Goal: Communication & Community: Share content

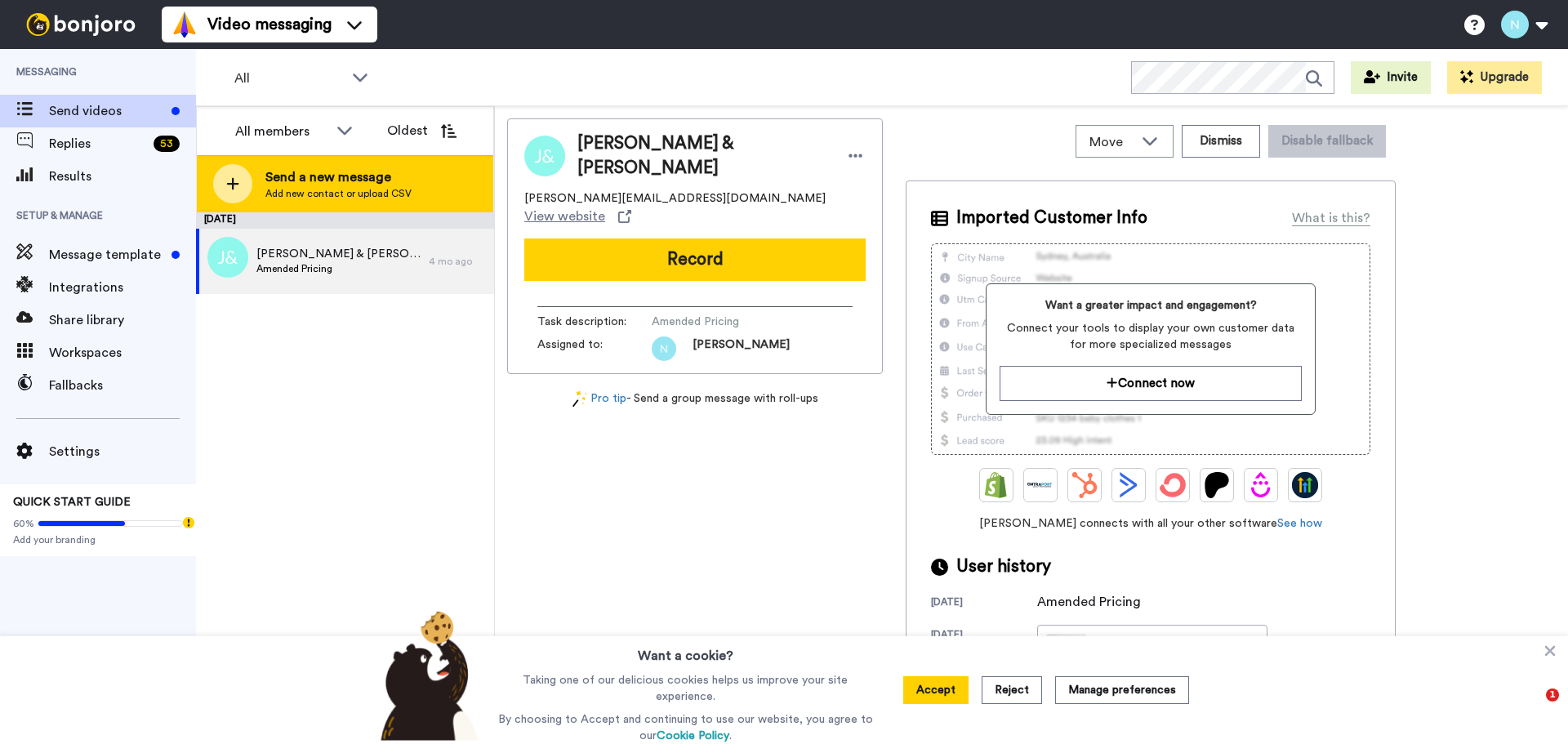
click at [291, 184] on span "Send a new message" at bounding box center [338, 177] width 146 height 20
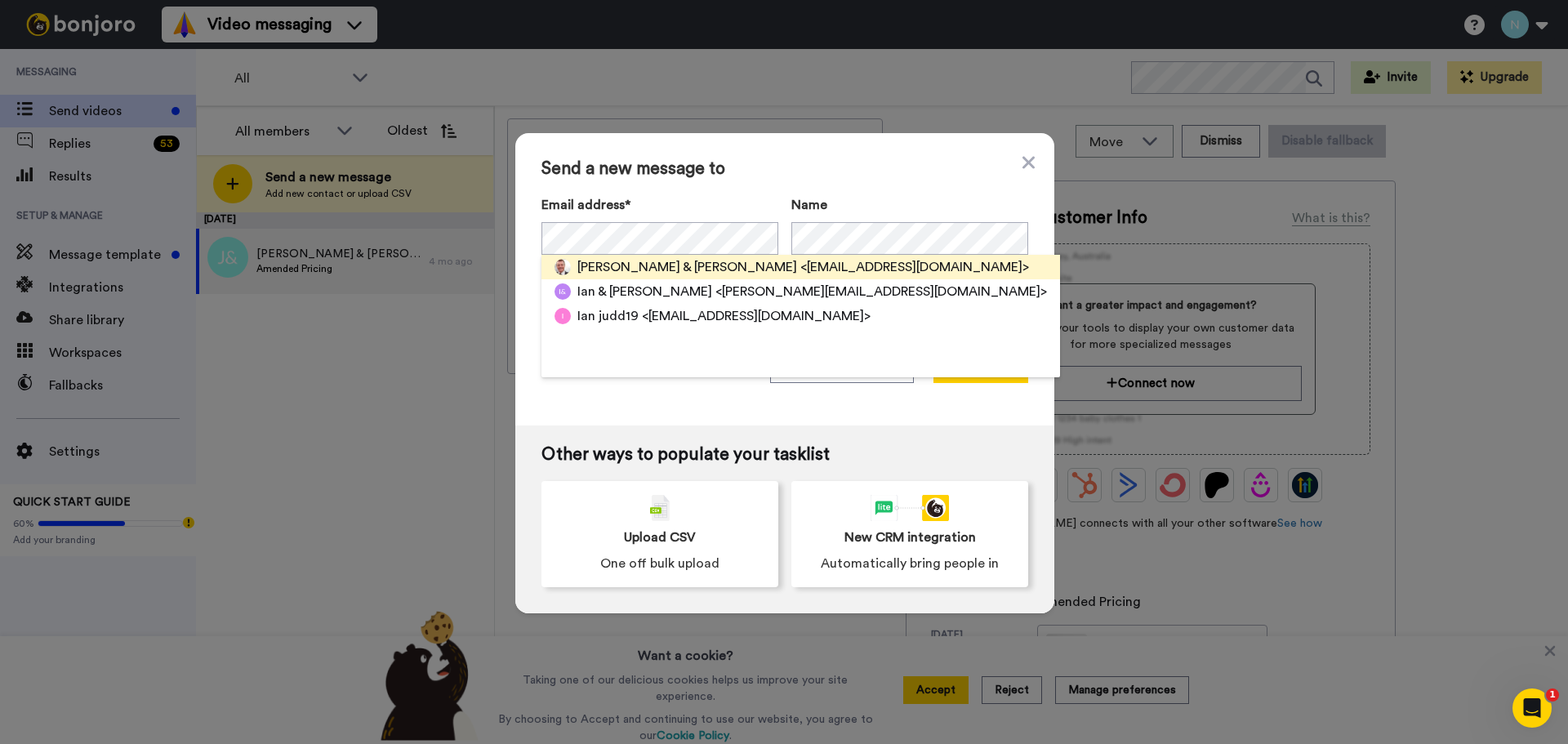
click at [800, 266] on span "<[EMAIL_ADDRESS][DOMAIN_NAME]>" at bounding box center [914, 267] width 229 height 20
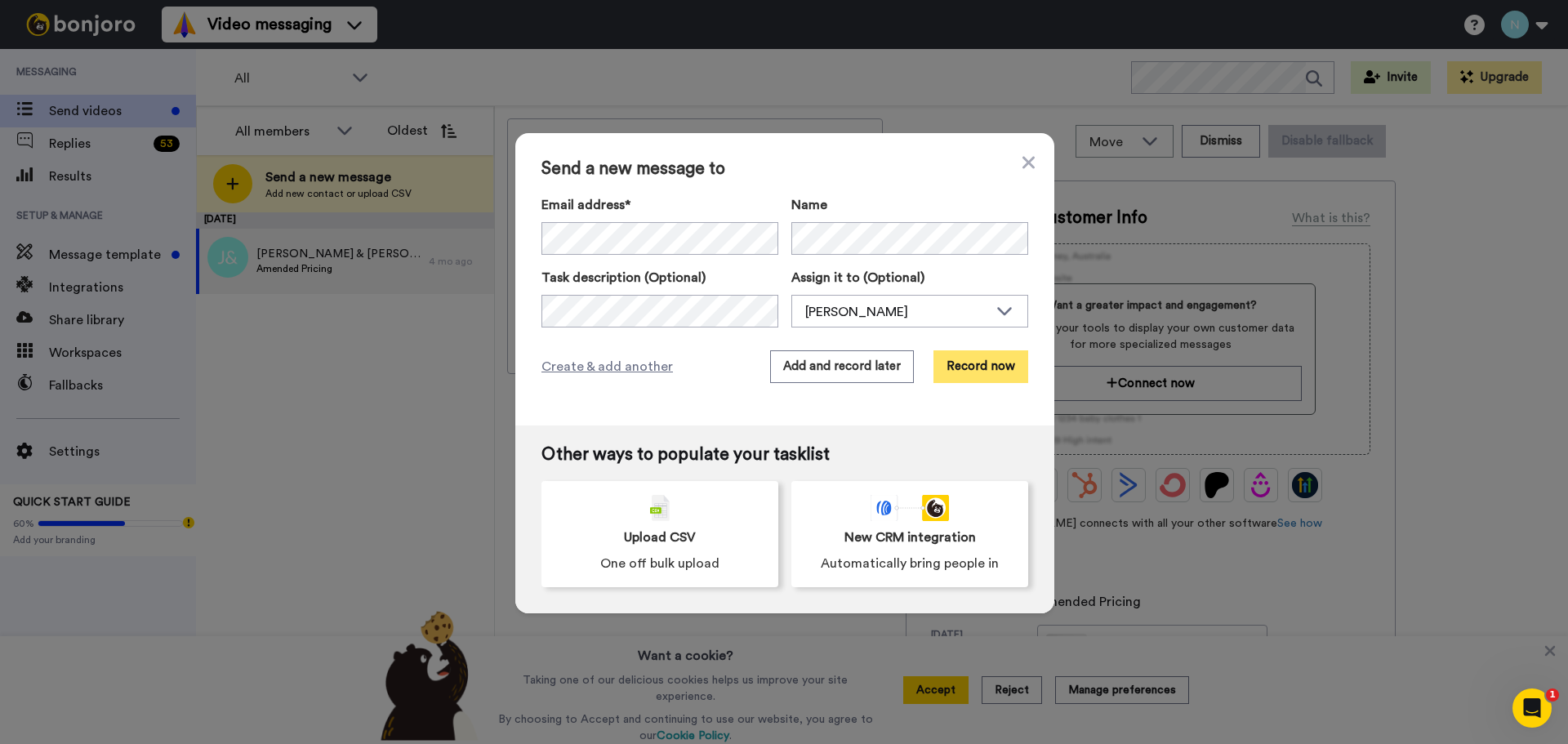
click at [972, 365] on button "Record now" at bounding box center [980, 366] width 95 height 33
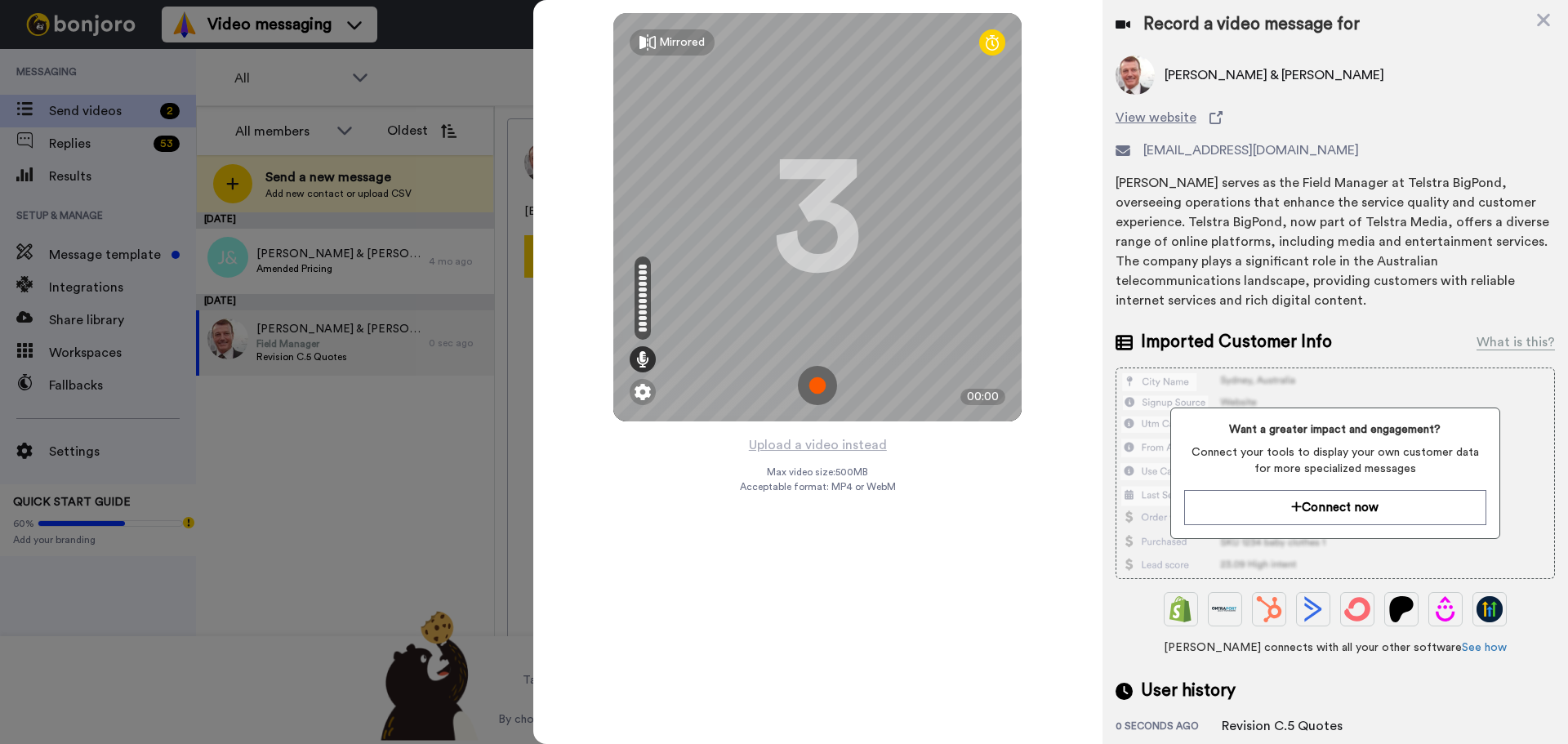
click at [821, 387] on img at bounding box center [817, 385] width 39 height 39
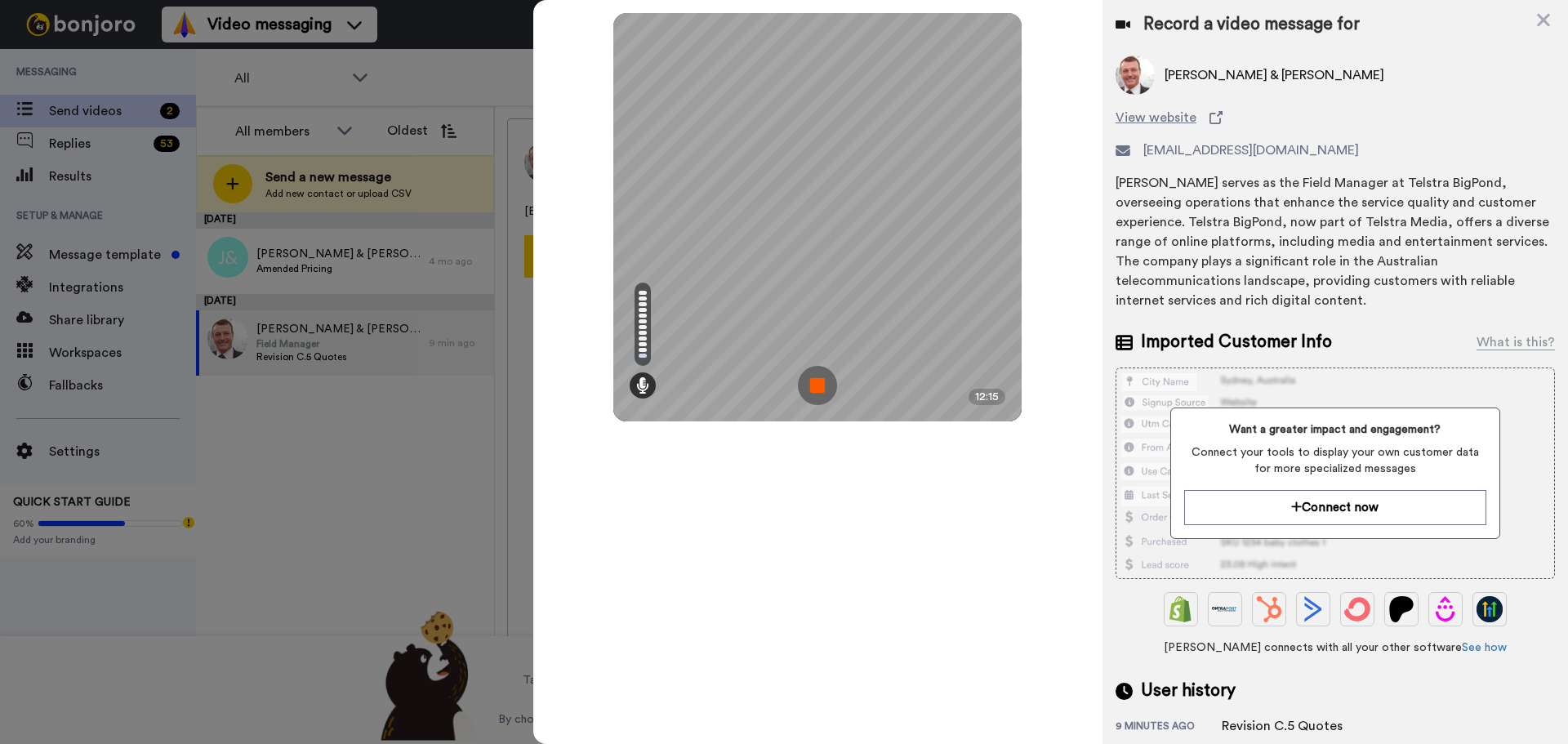
click at [812, 379] on img at bounding box center [817, 385] width 39 height 39
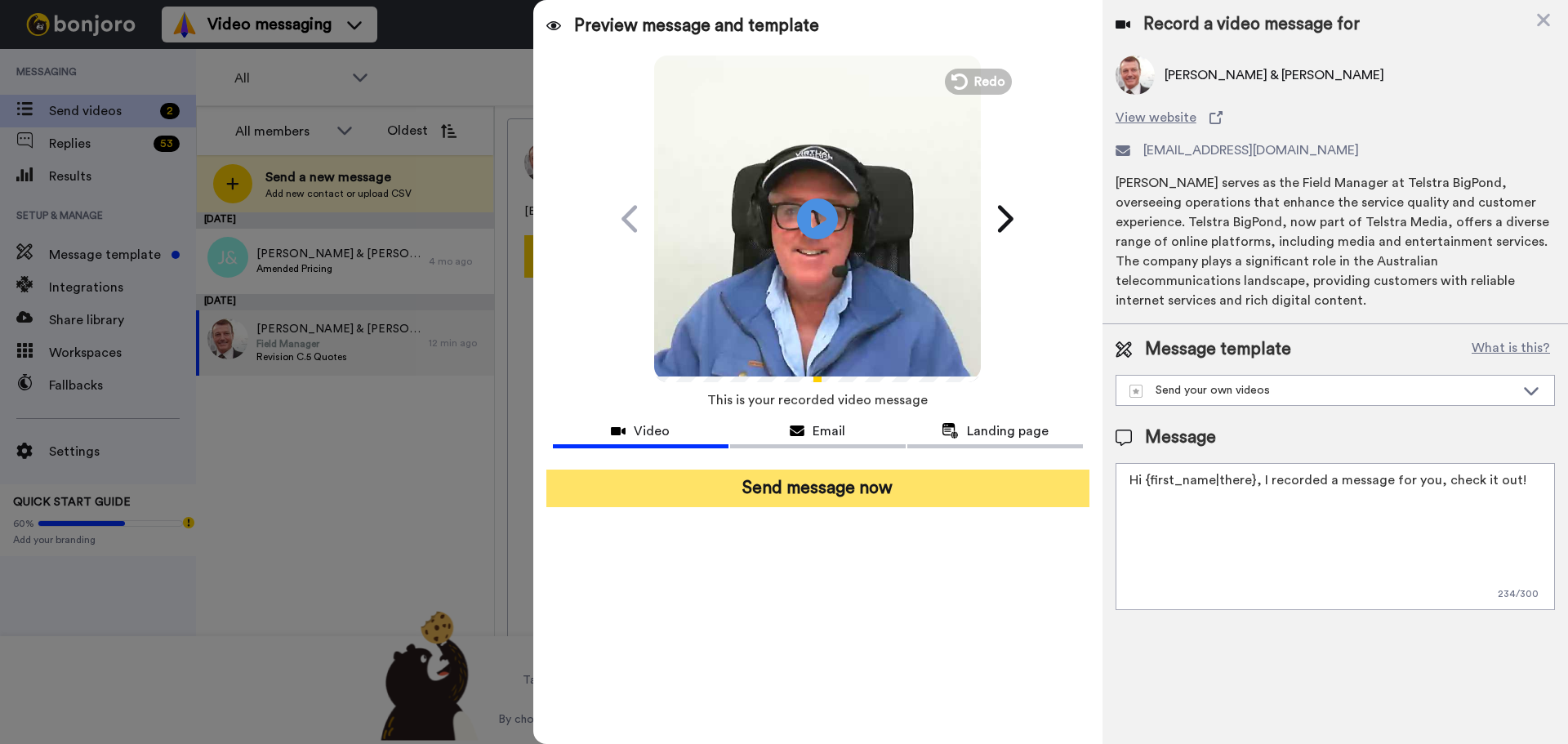
click at [812, 491] on button "Send message now" at bounding box center [817, 488] width 543 height 37
